Goal: Task Accomplishment & Management: Use online tool/utility

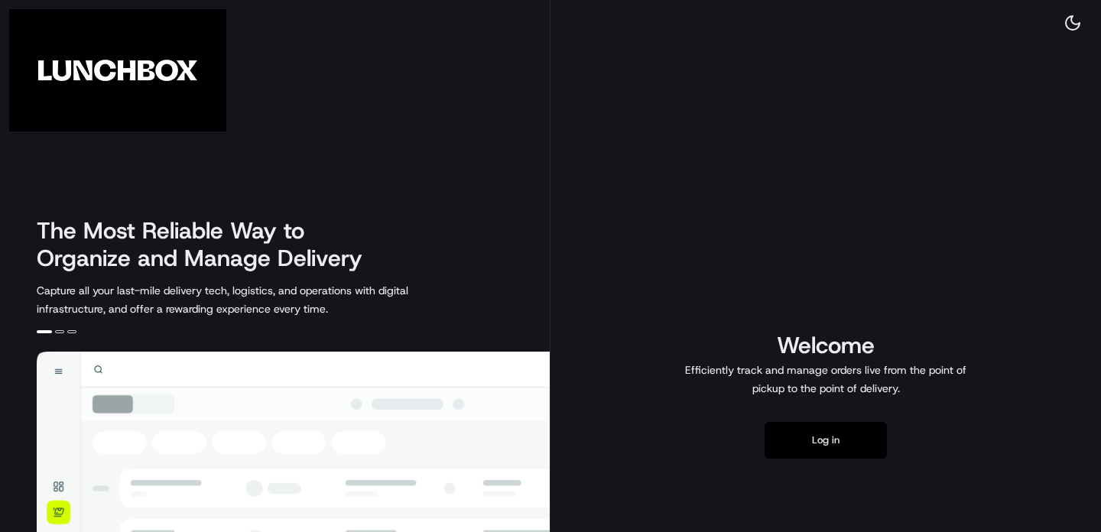
click at [807, 454] on button "Log in" at bounding box center [826, 440] width 122 height 37
click at [807, 434] on button "Log in" at bounding box center [826, 440] width 122 height 37
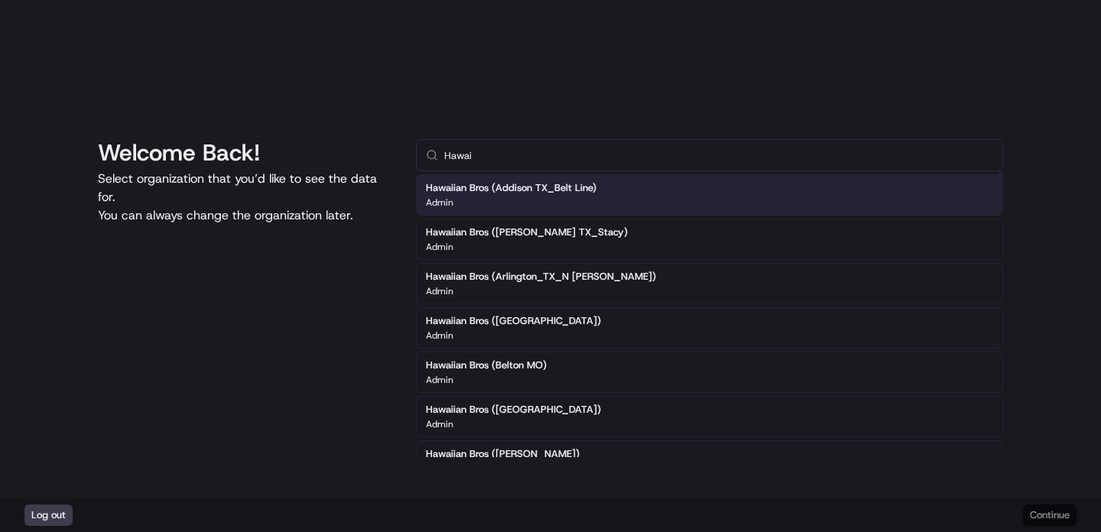
type input "Hawai"
click at [564, 200] on div "Admin" at bounding box center [511, 203] width 171 height 12
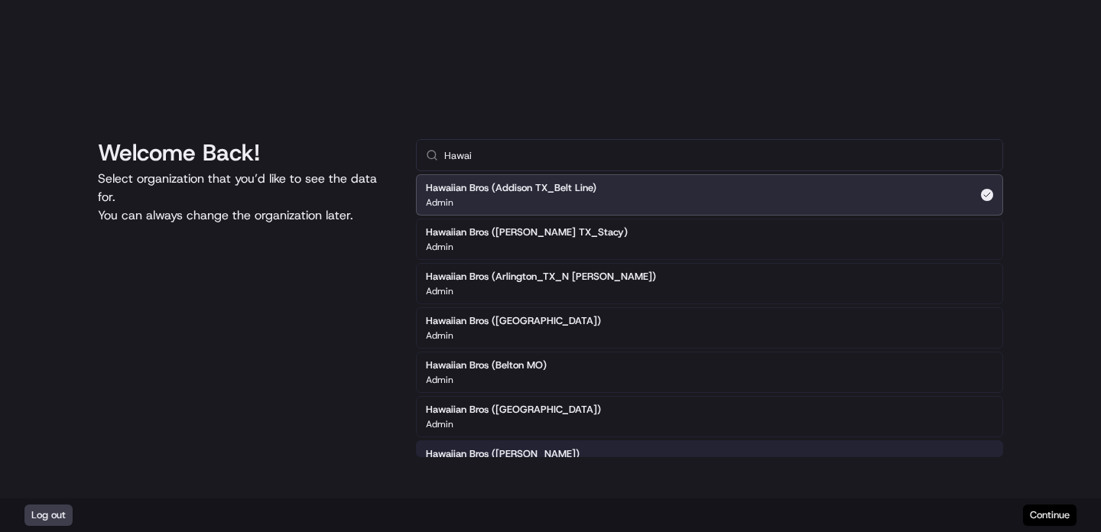
click at [1039, 511] on button "Continue" at bounding box center [1050, 515] width 54 height 21
